Goal: Information Seeking & Learning: Learn about a topic

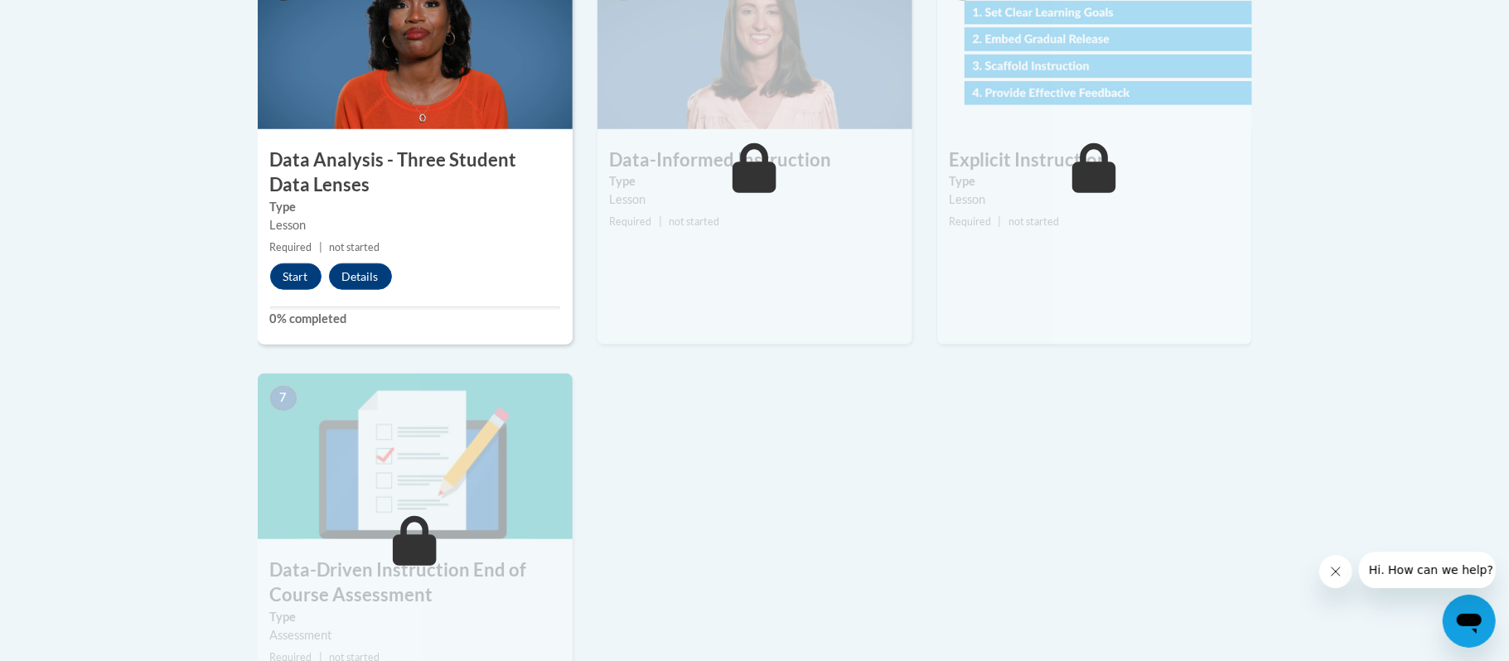
scroll to position [1031, 0]
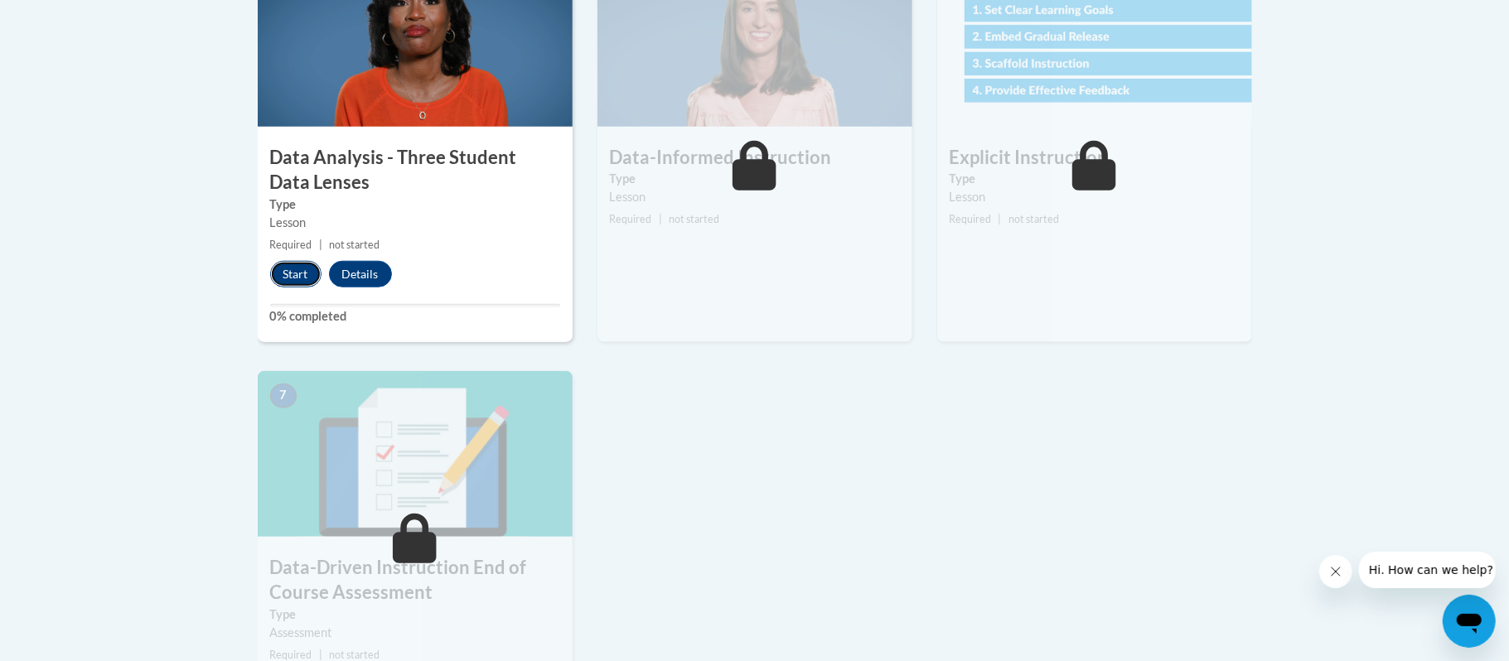
click at [291, 267] on button "Start" at bounding box center [295, 274] width 51 height 27
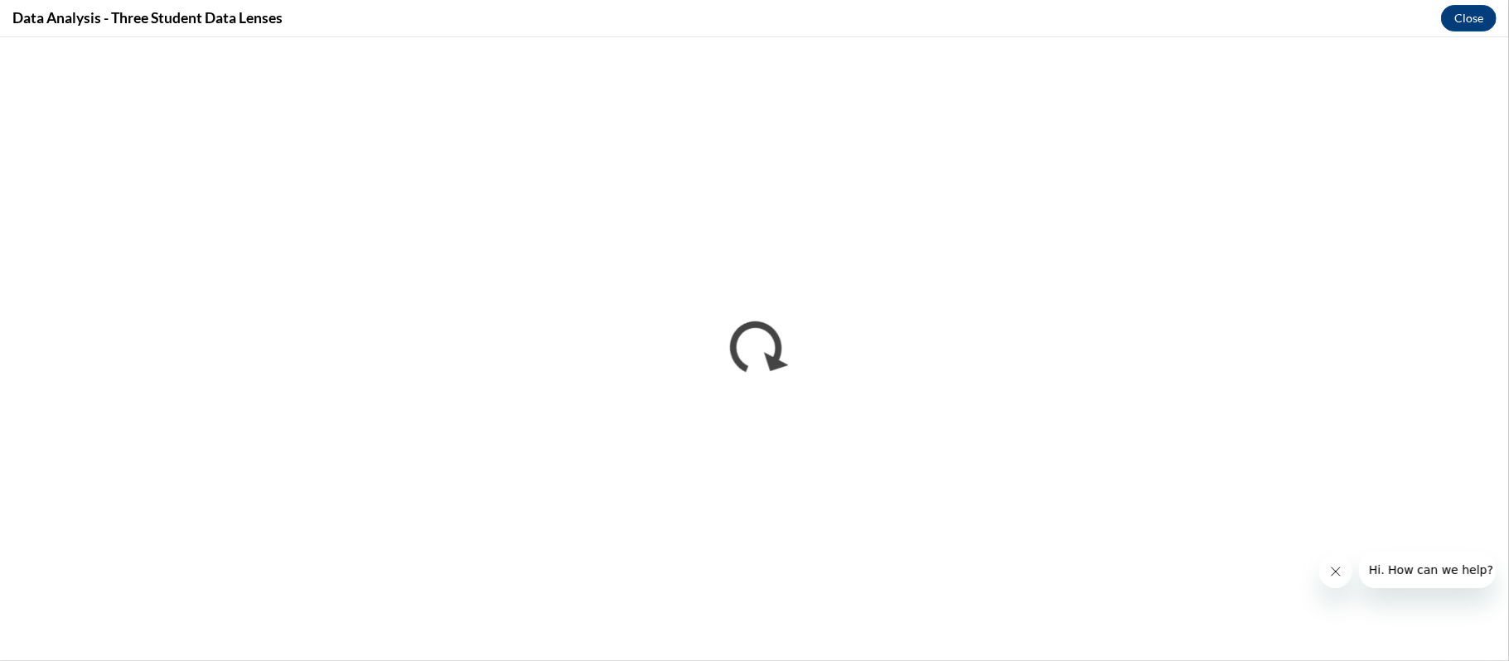
scroll to position [0, 0]
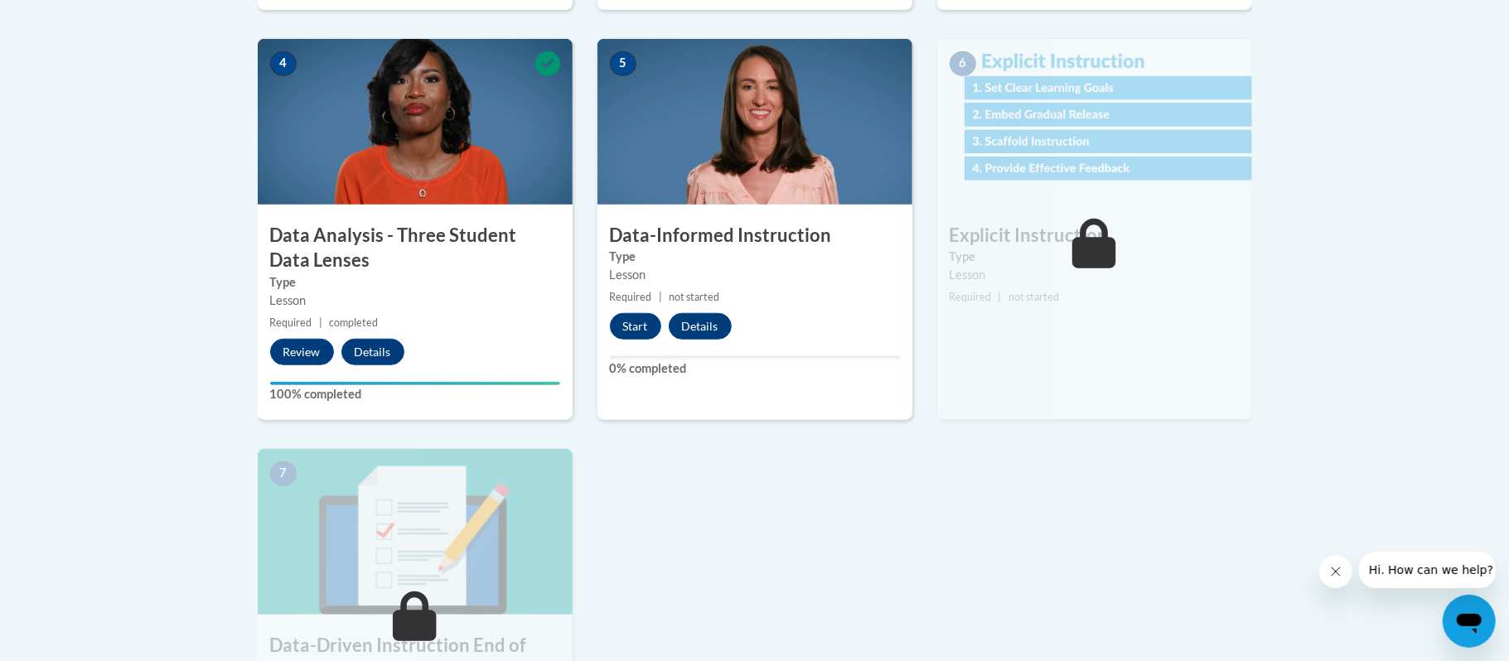
scroll to position [1003, 0]
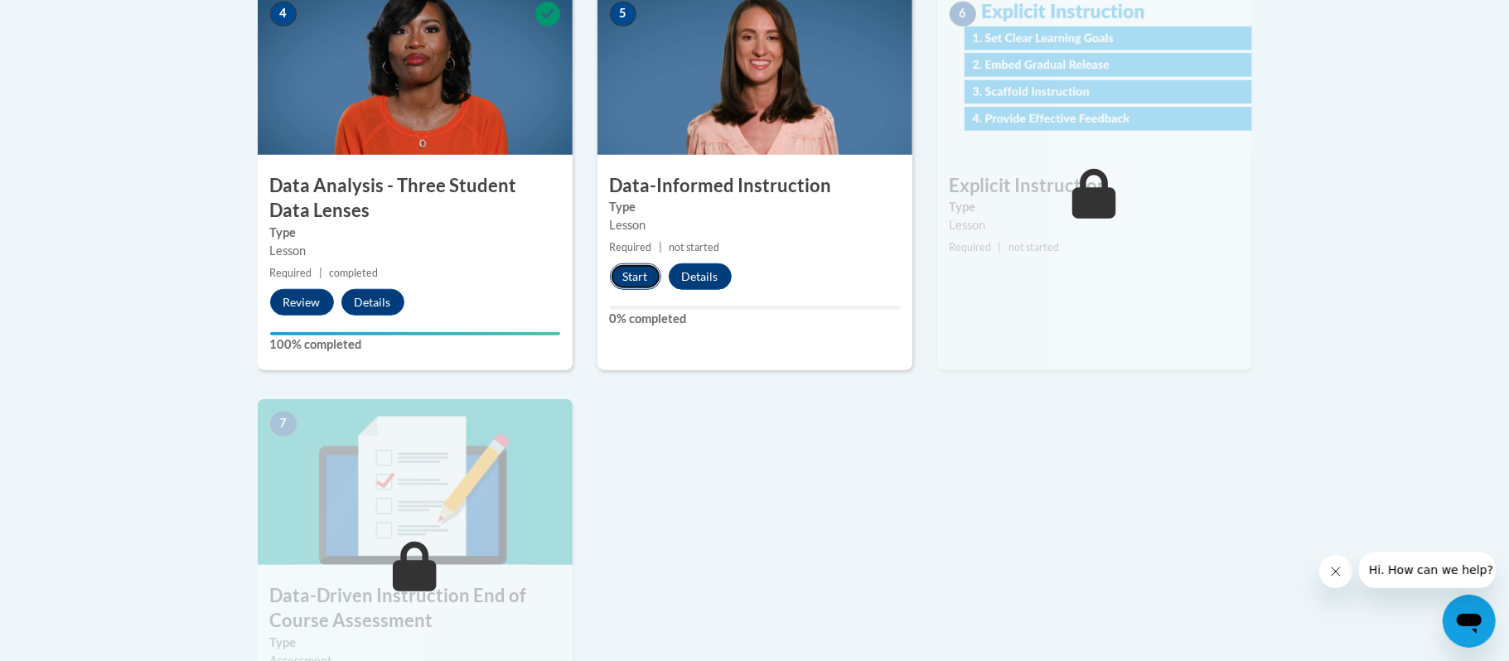
click at [628, 284] on button "Start" at bounding box center [635, 277] width 51 height 27
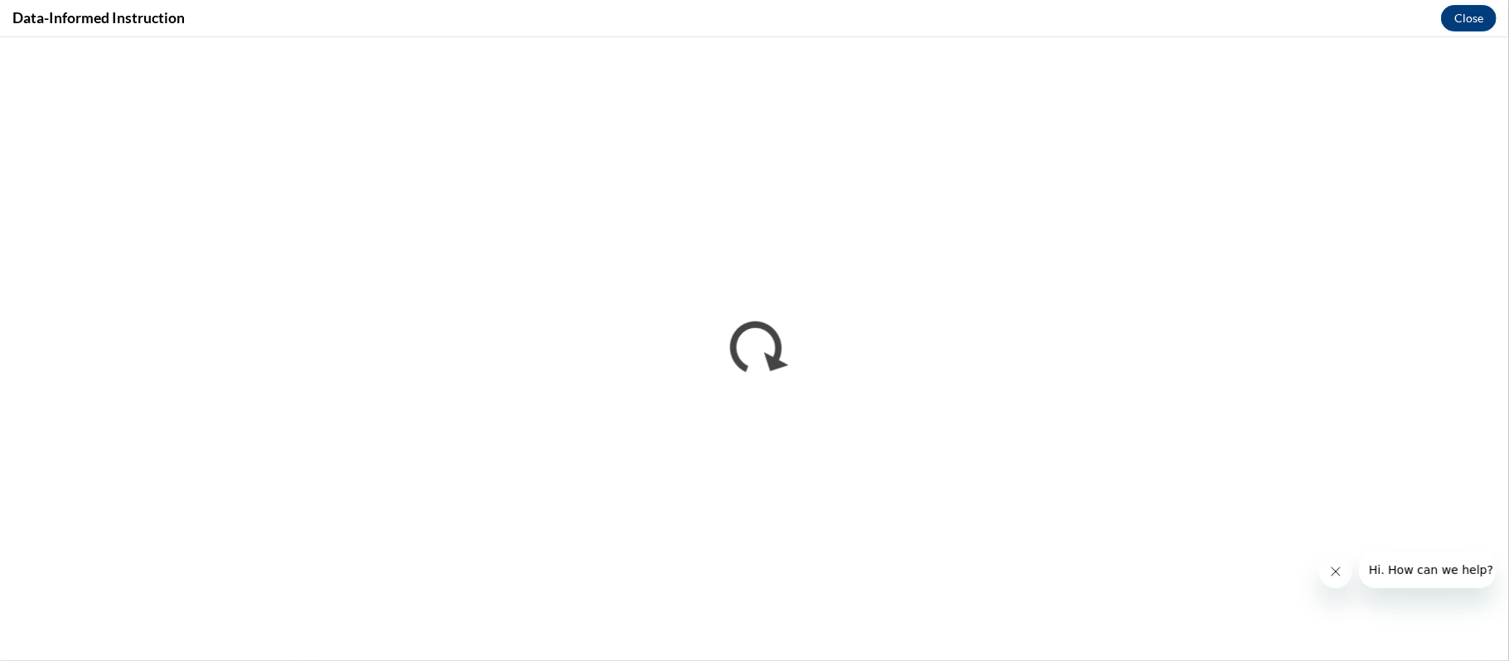
scroll to position [0, 0]
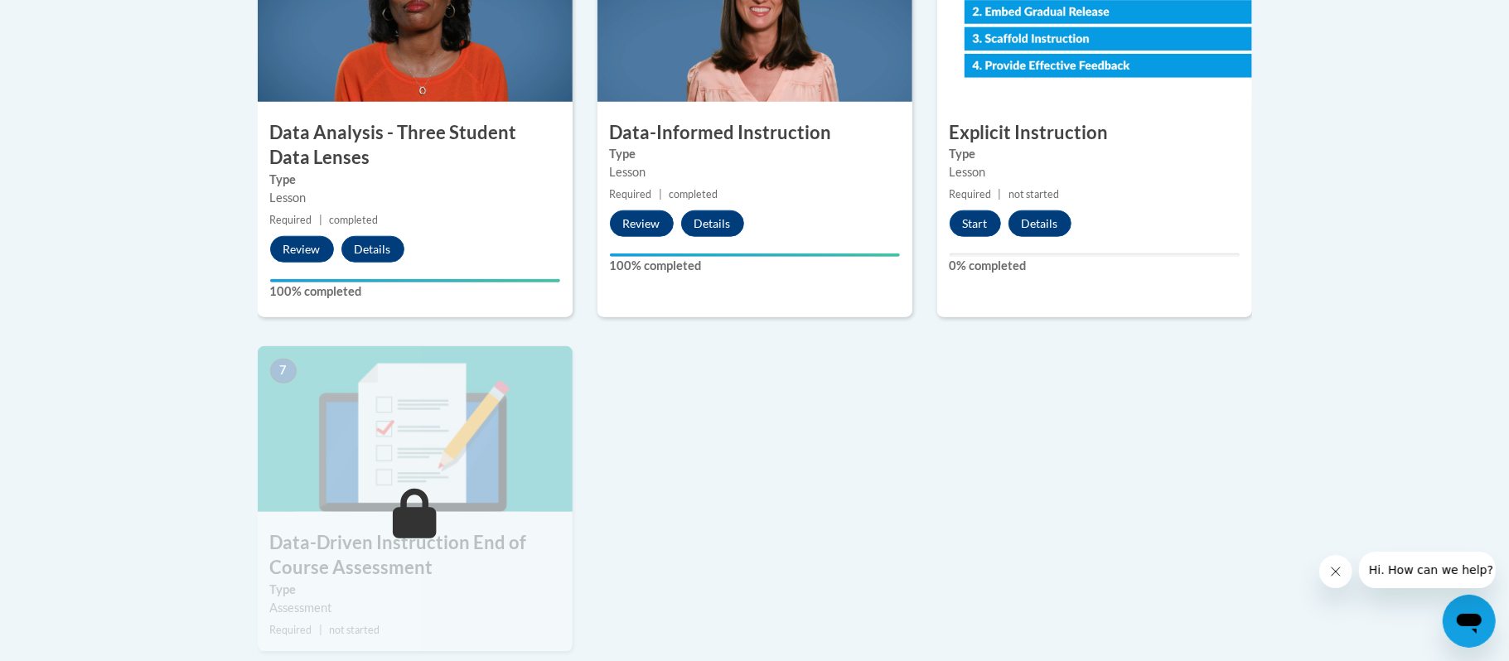
scroll to position [1049, 0]
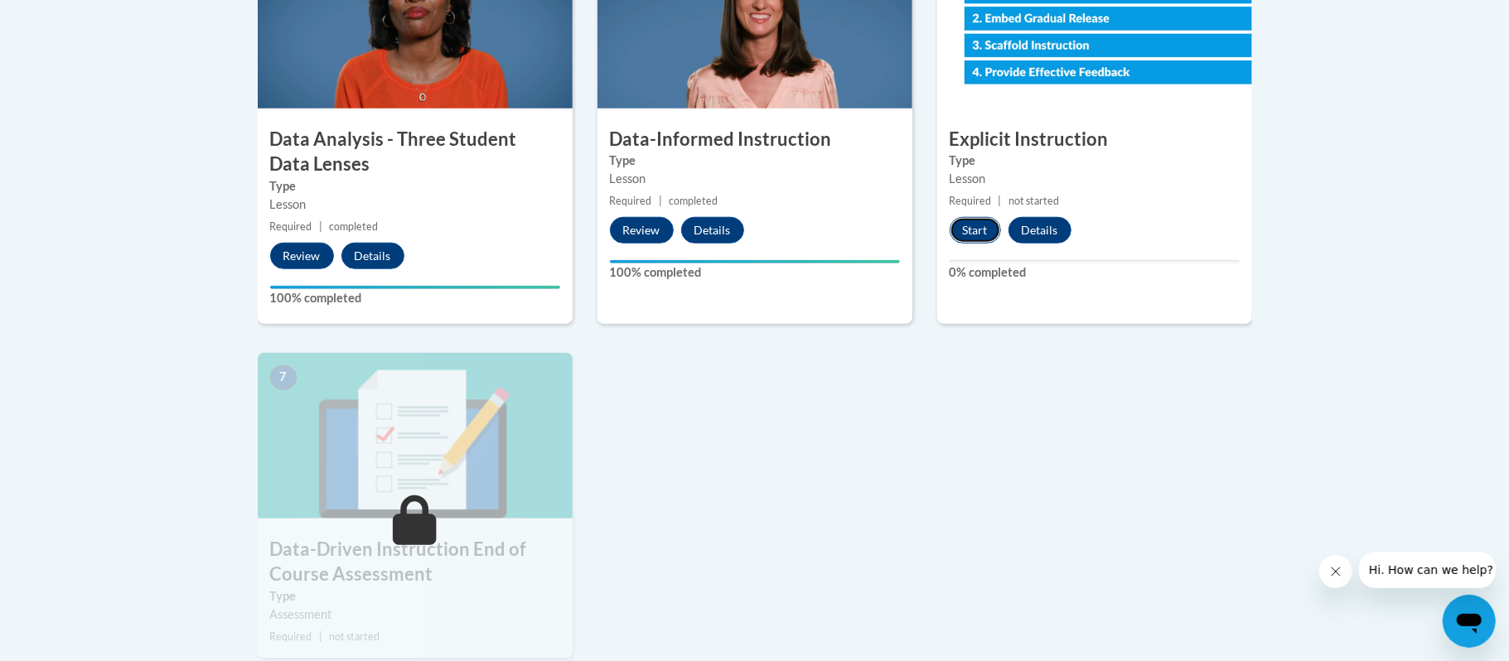
click at [971, 230] on button "Start" at bounding box center [975, 230] width 51 height 27
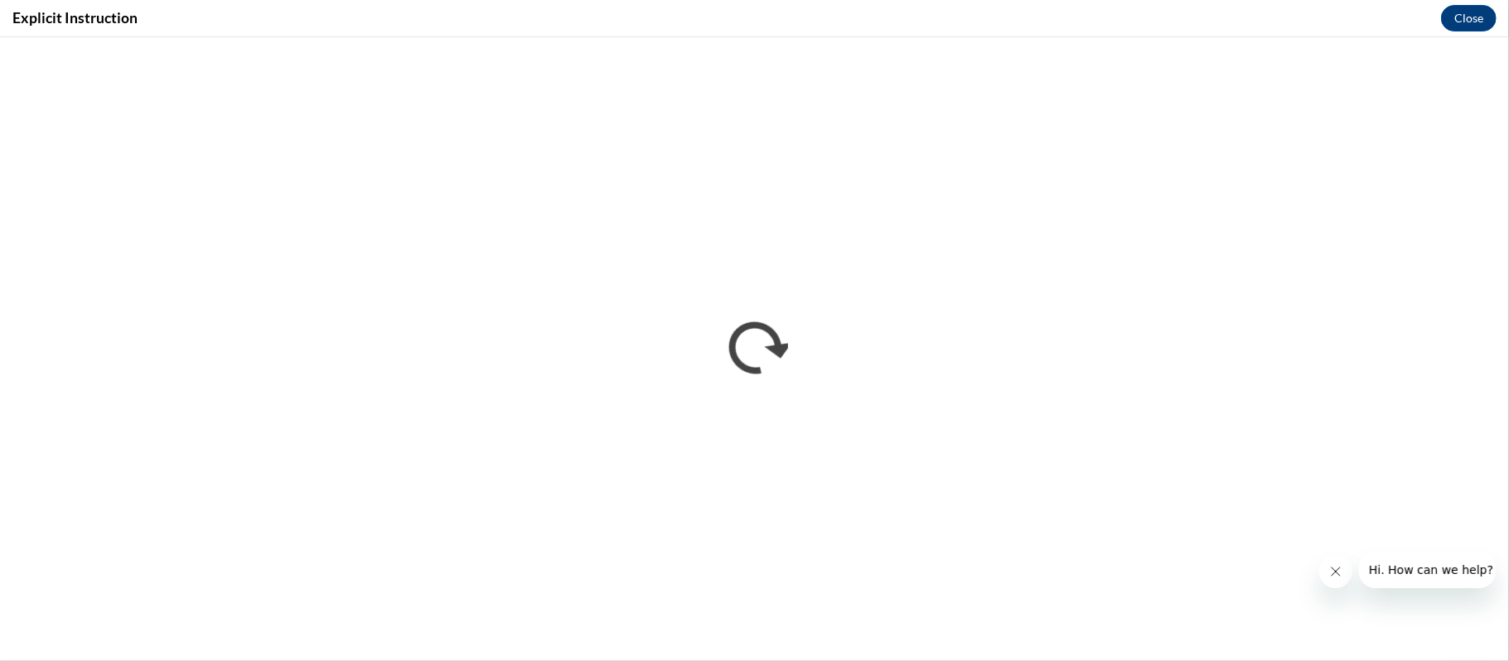
scroll to position [0, 0]
